Goal: Transaction & Acquisition: Purchase product/service

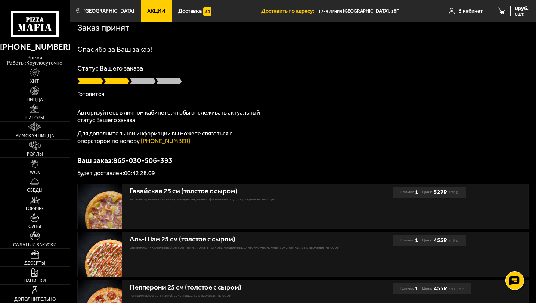
scroll to position [1, 0]
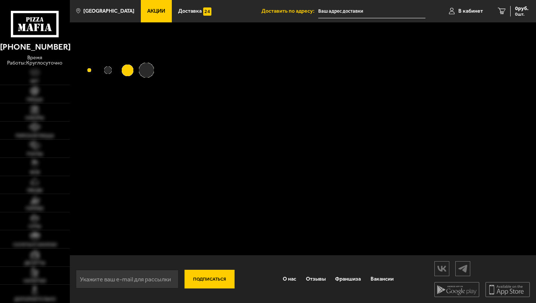
scroll to position [1, 0]
type input "17-я линия [GEOGRAPHIC_DATA], 18Г"
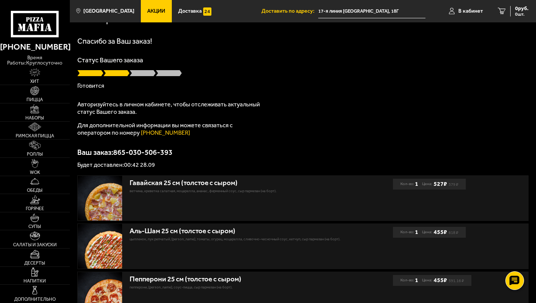
scroll to position [0, 0]
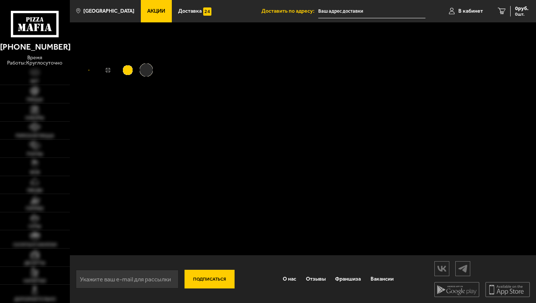
type input "17-я линия [GEOGRAPHIC_DATA], 18Г"
